Goal: Check status: Check status

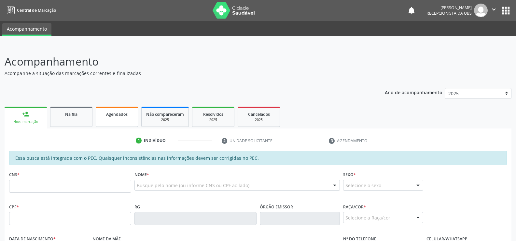
click at [121, 114] on span "Agendados" at bounding box center [116, 114] width 21 height 6
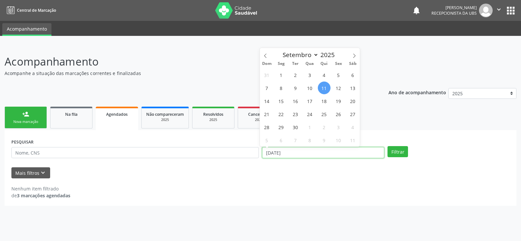
click at [355, 151] on input "[DATE]" at bounding box center [323, 152] width 122 height 11
click at [294, 127] on span "30" at bounding box center [295, 126] width 13 height 13
type input "[DATE]"
click at [295, 127] on span "30" at bounding box center [295, 126] width 13 height 13
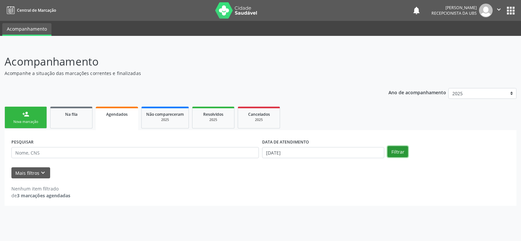
click at [395, 152] on button "Filtrar" at bounding box center [397, 151] width 21 height 11
click at [395, 150] on button "Filtrar" at bounding box center [397, 151] width 21 height 11
click at [393, 152] on button "Filtrar" at bounding box center [397, 151] width 21 height 11
click at [398, 152] on button "Filtrar" at bounding box center [397, 151] width 21 height 11
click at [399, 149] on button "Filtrar" at bounding box center [397, 151] width 21 height 11
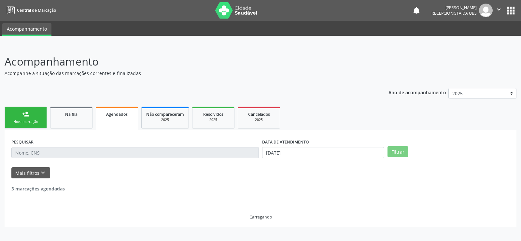
click at [399, 149] on button "Filtrar" at bounding box center [397, 151] width 21 height 11
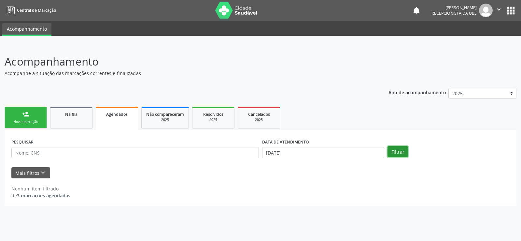
click at [398, 152] on button "Filtrar" at bounding box center [397, 151] width 21 height 11
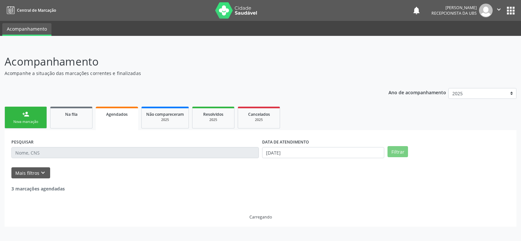
click at [398, 152] on button "Filtrar" at bounding box center [397, 151] width 21 height 11
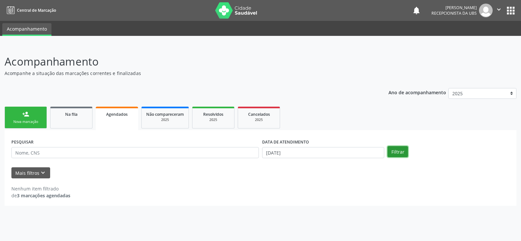
click at [399, 151] on button "Filtrar" at bounding box center [397, 151] width 21 height 11
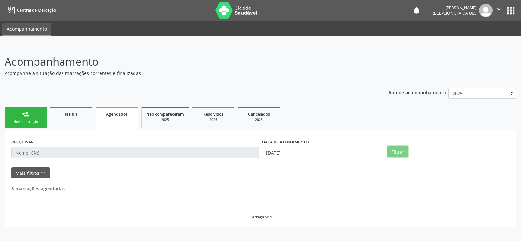
click at [399, 151] on button "Filtrar" at bounding box center [397, 151] width 21 height 11
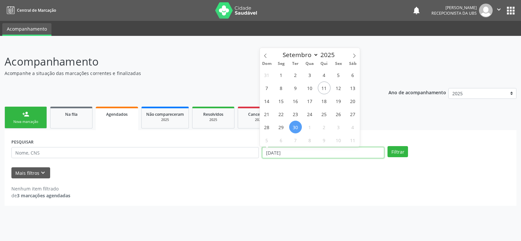
click at [307, 153] on input "[DATE]" at bounding box center [323, 152] width 122 height 11
click at [402, 151] on button "Filtrar" at bounding box center [397, 151] width 21 height 11
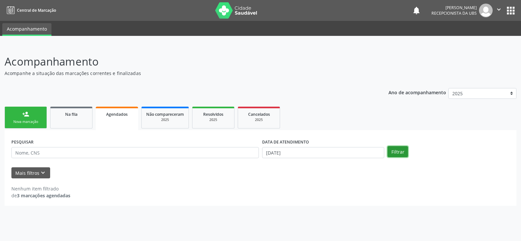
click at [404, 152] on button "Filtrar" at bounding box center [397, 151] width 21 height 11
